Goal: Transaction & Acquisition: Purchase product/service

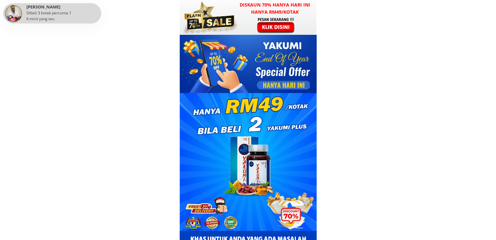
click at [278, 32] on div at bounding box center [276, 25] width 50 height 17
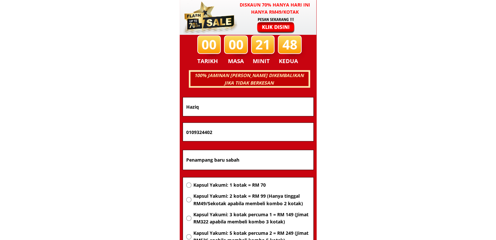
scroll to position [4174, 0]
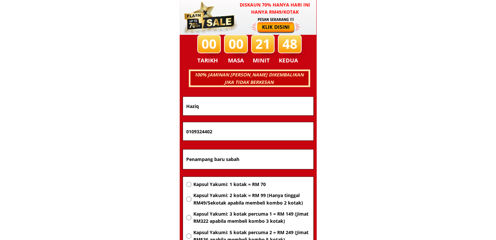
drag, startPoint x: 264, startPoint y: 159, endPoint x: 100, endPoint y: 160, distance: 163.5
paste input "No30 [GEOGRAPHIC_DATA] 02600 arau [GEOGRAPHIC_DATA]"
type input "No30 [GEOGRAPHIC_DATA] 02600 arau [GEOGRAPHIC_DATA]"
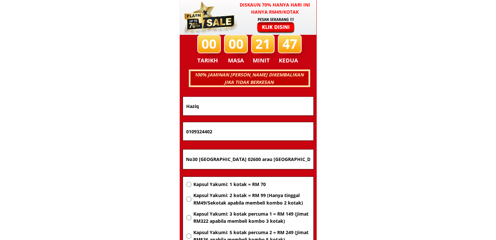
click at [222, 184] on span "Kapsul Yakumi: 1 kotak = RM 70" at bounding box center [251, 184] width 117 height 7
radio input "true"
drag, startPoint x: 225, startPoint y: 131, endPoint x: 87, endPoint y: 127, distance: 138.5
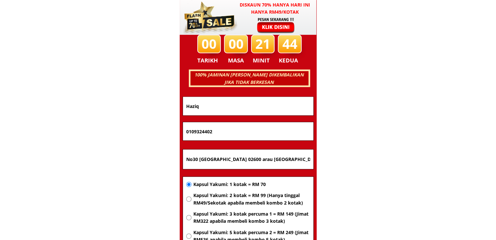
paste input "199121490"
type input "199121490"
drag, startPoint x: 146, startPoint y: 108, endPoint x: 99, endPoint y: 108, distance: 47.2
paste input "[PERSON_NAME]"
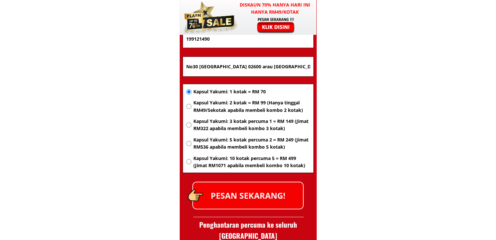
scroll to position [4272, 0]
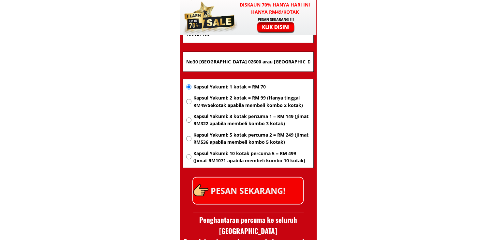
type input "[PERSON_NAME]"
click at [261, 202] on p "PESAN SEKARANG!" at bounding box center [248, 191] width 110 height 26
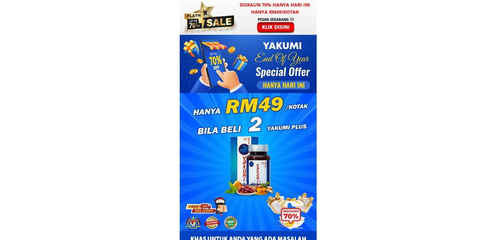
click at [280, 22] on div at bounding box center [276, 25] width 50 height 17
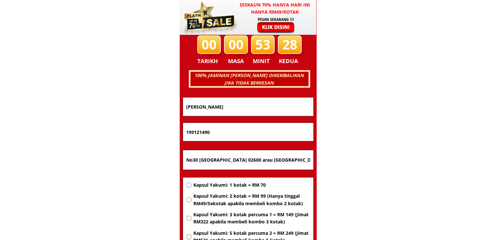
scroll to position [4174, 0]
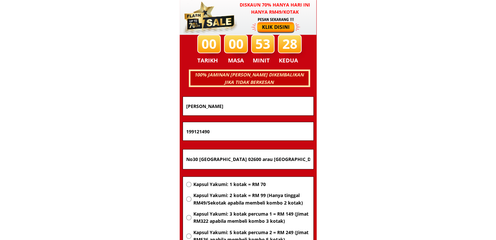
drag, startPoint x: 207, startPoint y: 137, endPoint x: 105, endPoint y: 148, distance: 102.2
paste input "014-8899871"
click at [196, 133] on input "014-8899871" at bounding box center [247, 131] width 127 height 18
click at [195, 132] on input "014-8899871" at bounding box center [247, 131] width 127 height 18
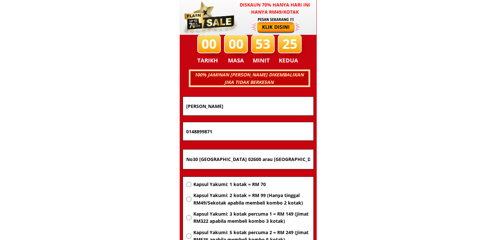
type input "0148899871"
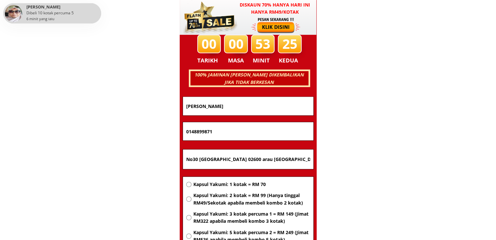
drag, startPoint x: 257, startPoint y: 107, endPoint x: 32, endPoint y: 125, distance: 226.2
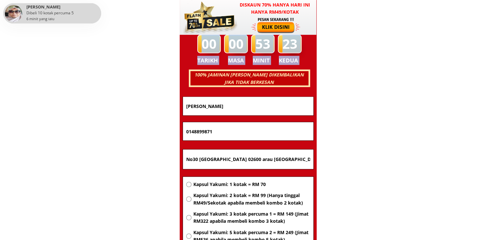
drag, startPoint x: 128, startPoint y: 118, endPoint x: 256, endPoint y: 101, distance: 129.5
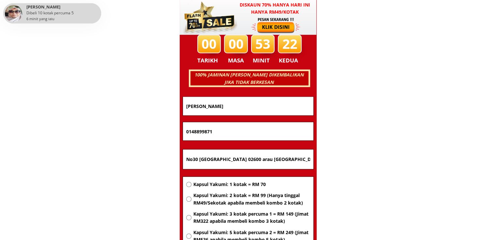
drag, startPoint x: 271, startPoint y: 106, endPoint x: 102, endPoint y: 119, distance: 169.6
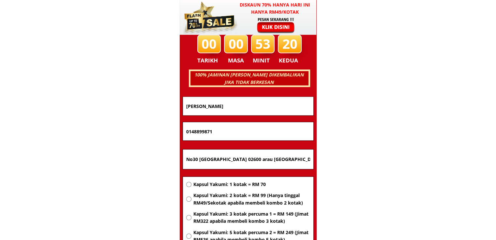
paste input "Hamden bin Narawi"
type input "Hamden bin Narawi"
click at [232, 156] on input "No30 [GEOGRAPHIC_DATA] 02600 arau [GEOGRAPHIC_DATA]" at bounding box center [247, 160] width 127 height 20
type input "Kuching"
click at [226, 183] on span "Kapsul Yakumi: 1 kotak = RM 70" at bounding box center [251, 184] width 117 height 7
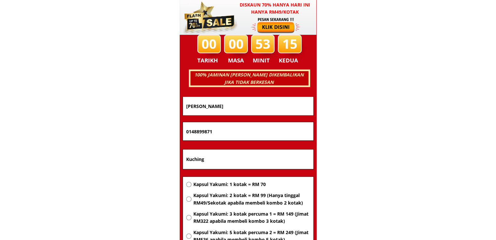
radio input "true"
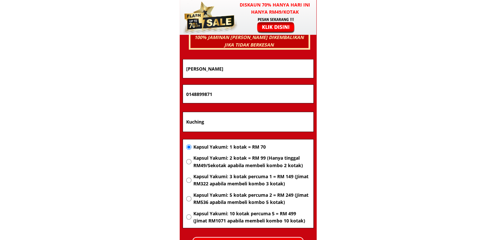
scroll to position [4240, 0]
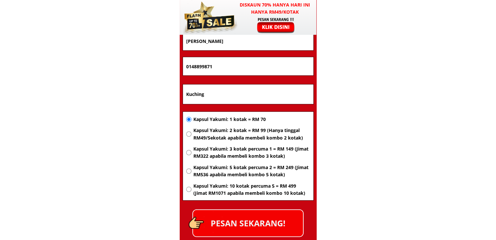
click at [265, 211] on p "PESAN SEKARANG!" at bounding box center [248, 223] width 110 height 26
